Goal: Information Seeking & Learning: Learn about a topic

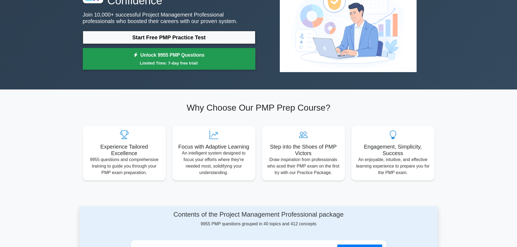
scroll to position [54, 0]
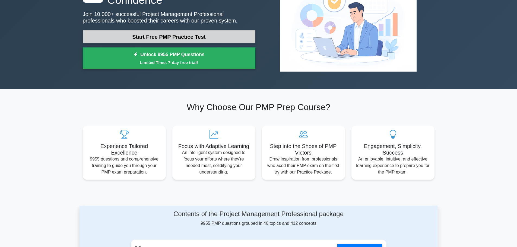
click at [195, 37] on link "Start Free PMP Practice Test" at bounding box center [169, 36] width 173 height 13
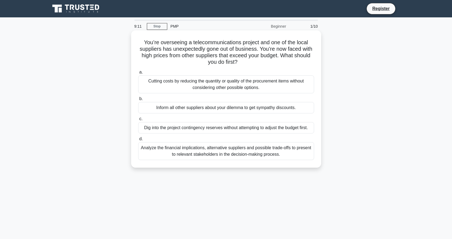
click at [258, 151] on div "Analyze the financial implications, alternative suppliers and possible trade-of…" at bounding box center [226, 151] width 176 height 18
click at [138, 141] on input "d. Analyze the financial implications, alternative suppliers and possible trade…" at bounding box center [138, 139] width 0 height 4
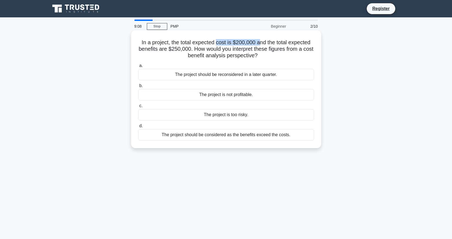
drag, startPoint x: 259, startPoint y: 43, endPoint x: 269, endPoint y: 43, distance: 9.8
click at [264, 43] on h5 "In a project, the total expected cost is $200,000 and the total expected benefi…" at bounding box center [226, 49] width 177 height 20
click at [294, 44] on h5 "In a project, the total expected cost is $200,000 and the total expected benefi…" at bounding box center [226, 49] width 177 height 20
click at [260, 135] on div "The project should be considered as the benefits exceed the costs." at bounding box center [226, 134] width 176 height 11
click at [138, 128] on input "d. The project should be considered as the benefits exceed the costs." at bounding box center [138, 126] width 0 height 4
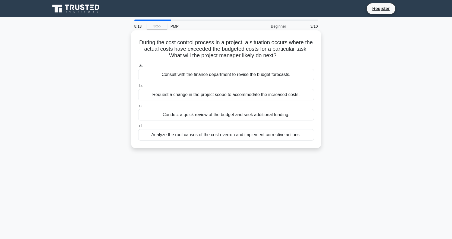
click at [200, 42] on h5 "During the cost control process in a project, a situation occurs where the actu…" at bounding box center [226, 49] width 177 height 20
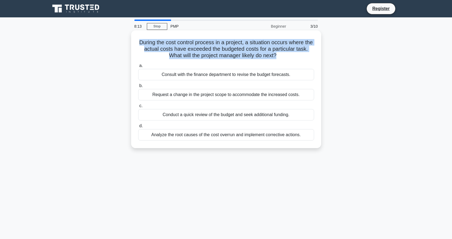
click at [200, 42] on h5 "During the cost control process in a project, a situation occurs where the actu…" at bounding box center [226, 49] width 177 height 20
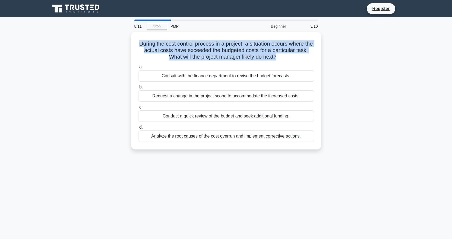
click at [334, 55] on div "During the cost control process in a project, a situation occurs where the actu…" at bounding box center [226, 94] width 358 height 124
